Goal: Information Seeking & Learning: Learn about a topic

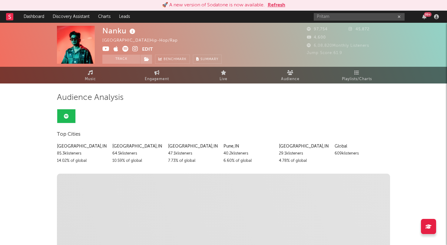
click at [375, 17] on input "Pritam" at bounding box center [359, 17] width 91 height 8
click at [368, 15] on input "Pritam" at bounding box center [359, 17] width 91 height 8
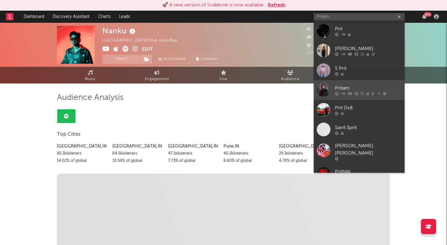
type input "Pritam"
click at [363, 88] on div "Pritam" at bounding box center [368, 87] width 67 height 7
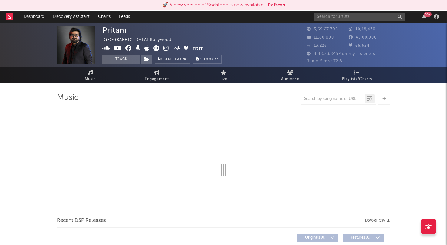
select select "6m"
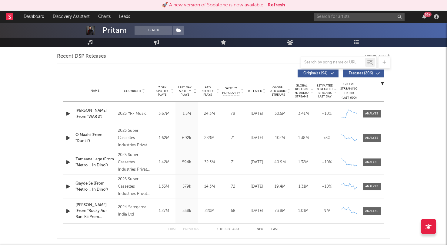
scroll to position [221, 0]
